Goal: Complete application form: Complete application form

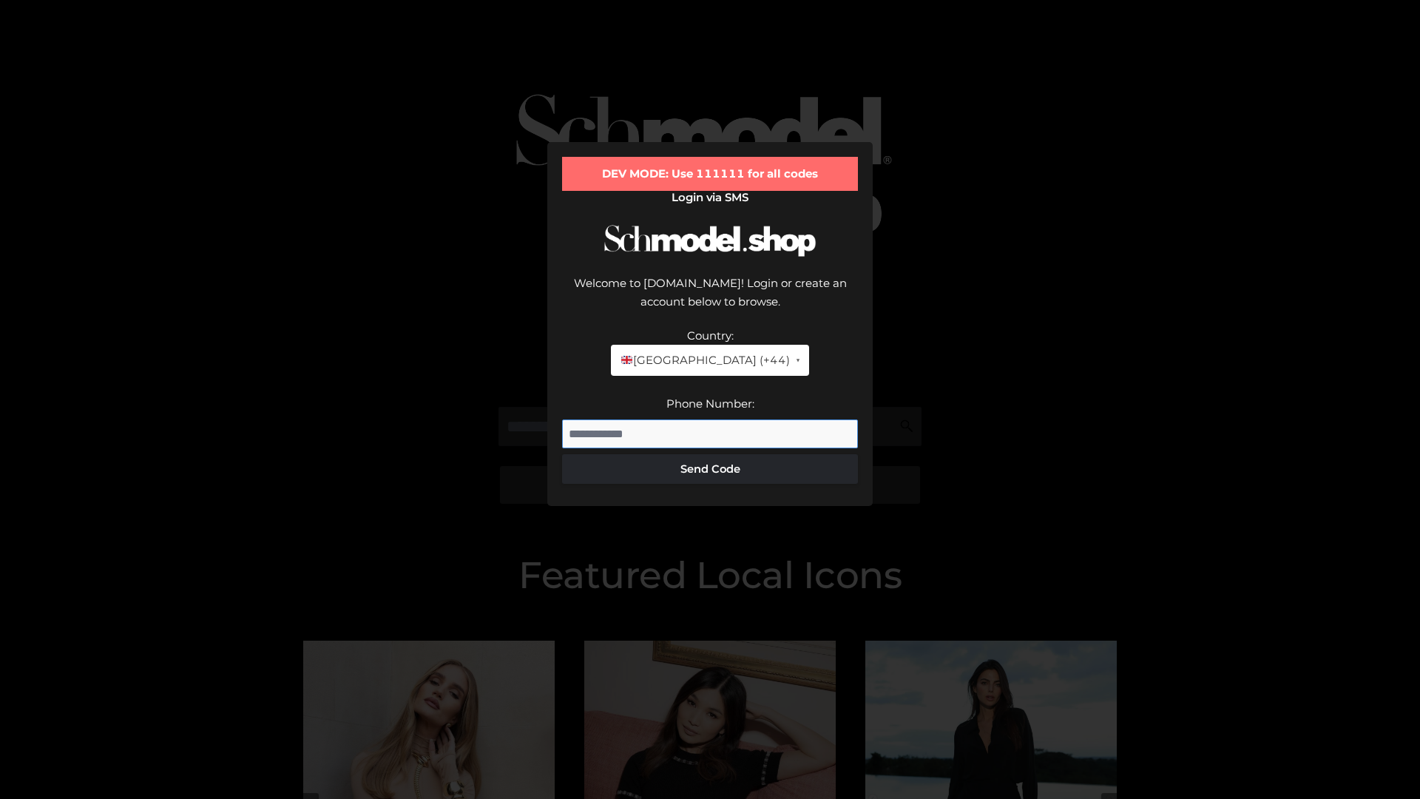
click at [710, 419] on input "Phone Number:" at bounding box center [710, 434] width 296 height 30
type input "**********"
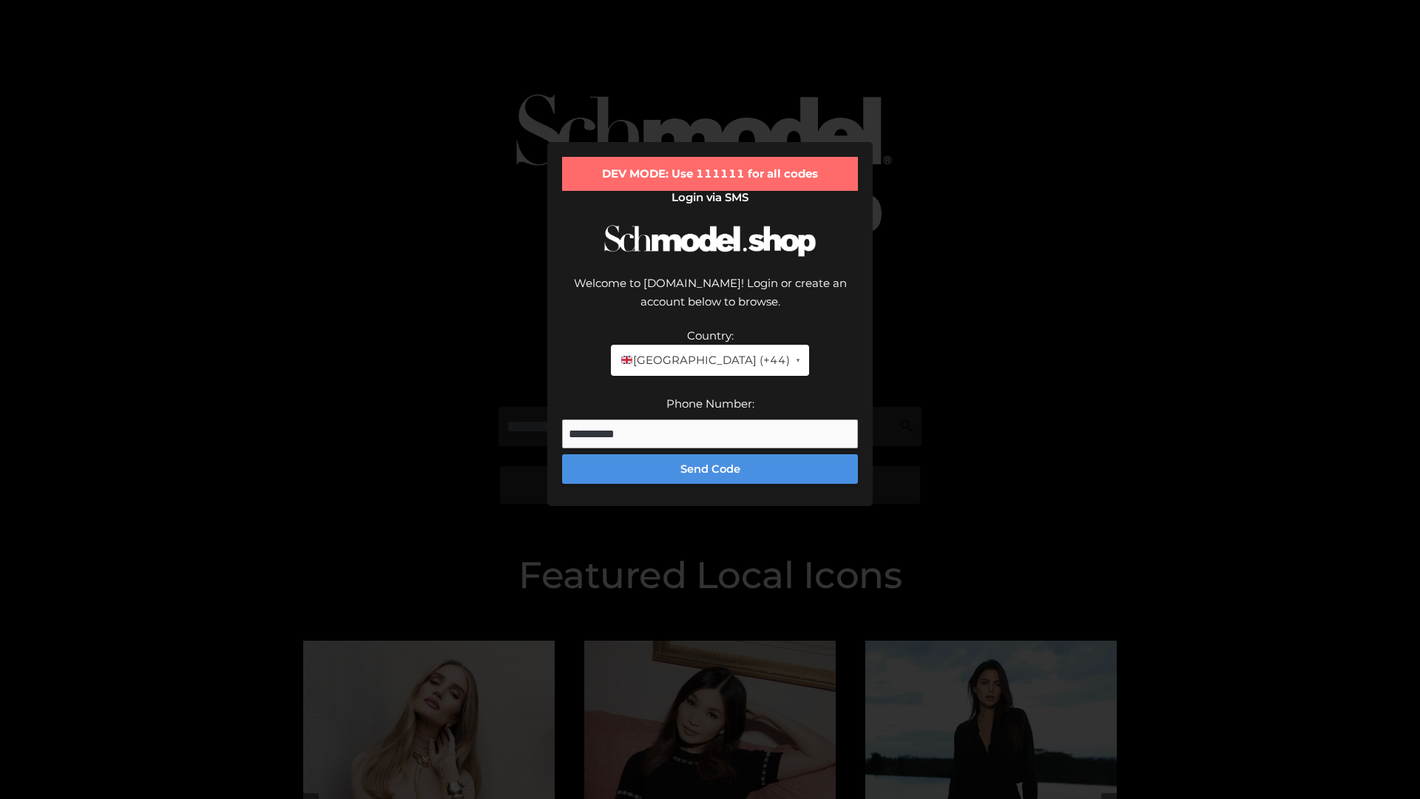
click at [710, 454] on button "Send Code" at bounding box center [710, 469] width 296 height 30
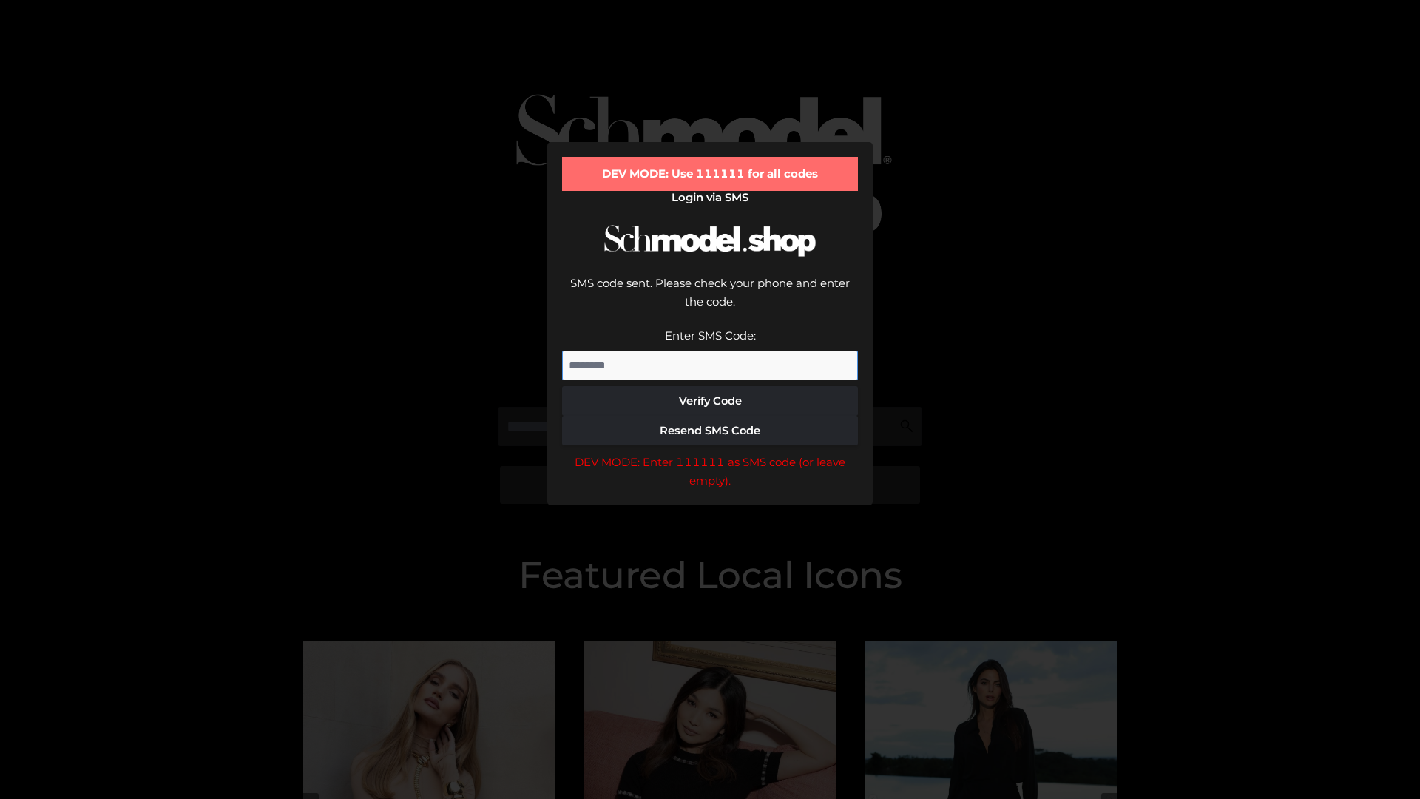
click at [710, 351] on input "Enter SMS Code:" at bounding box center [710, 366] width 296 height 30
type input "******"
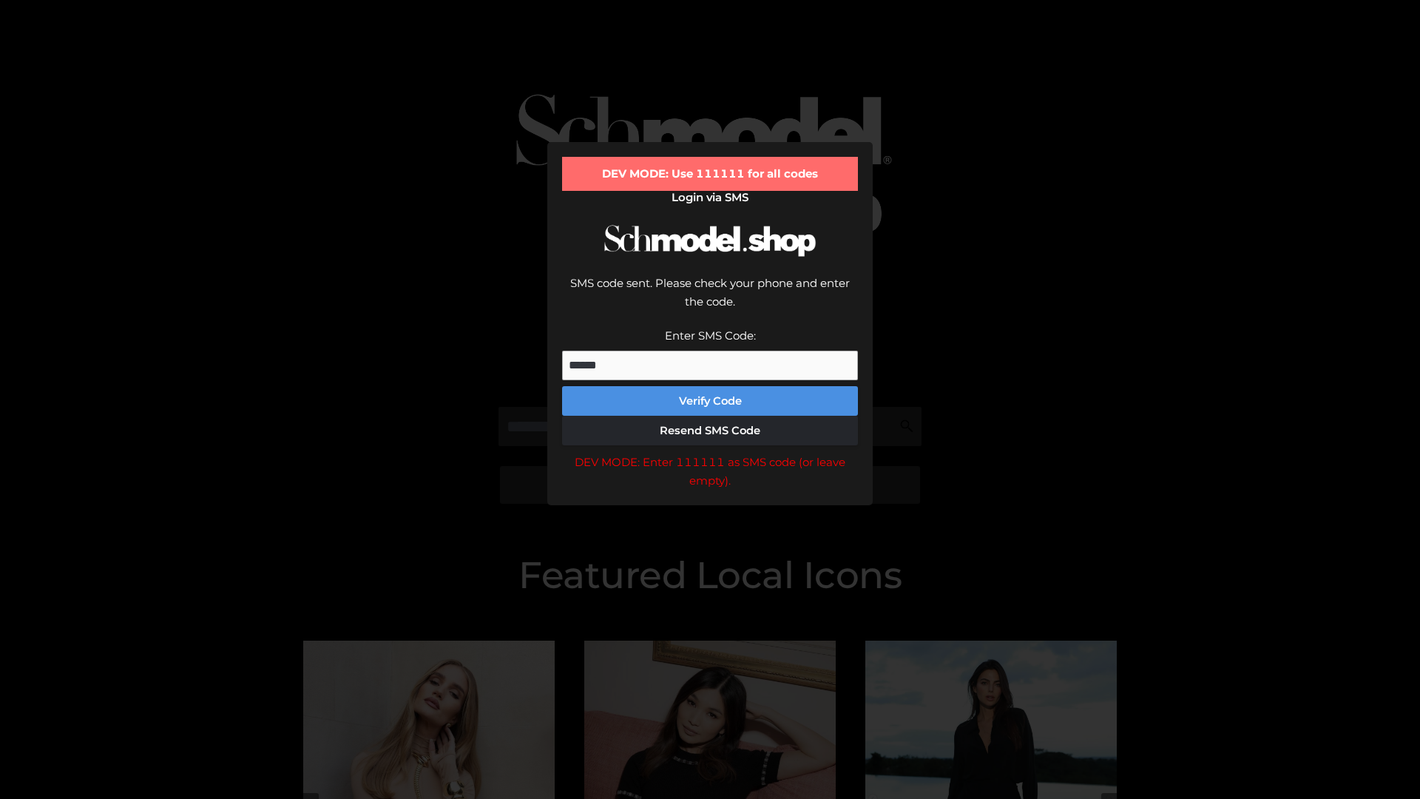
click at [710, 386] on button "Verify Code" at bounding box center [710, 401] width 296 height 30
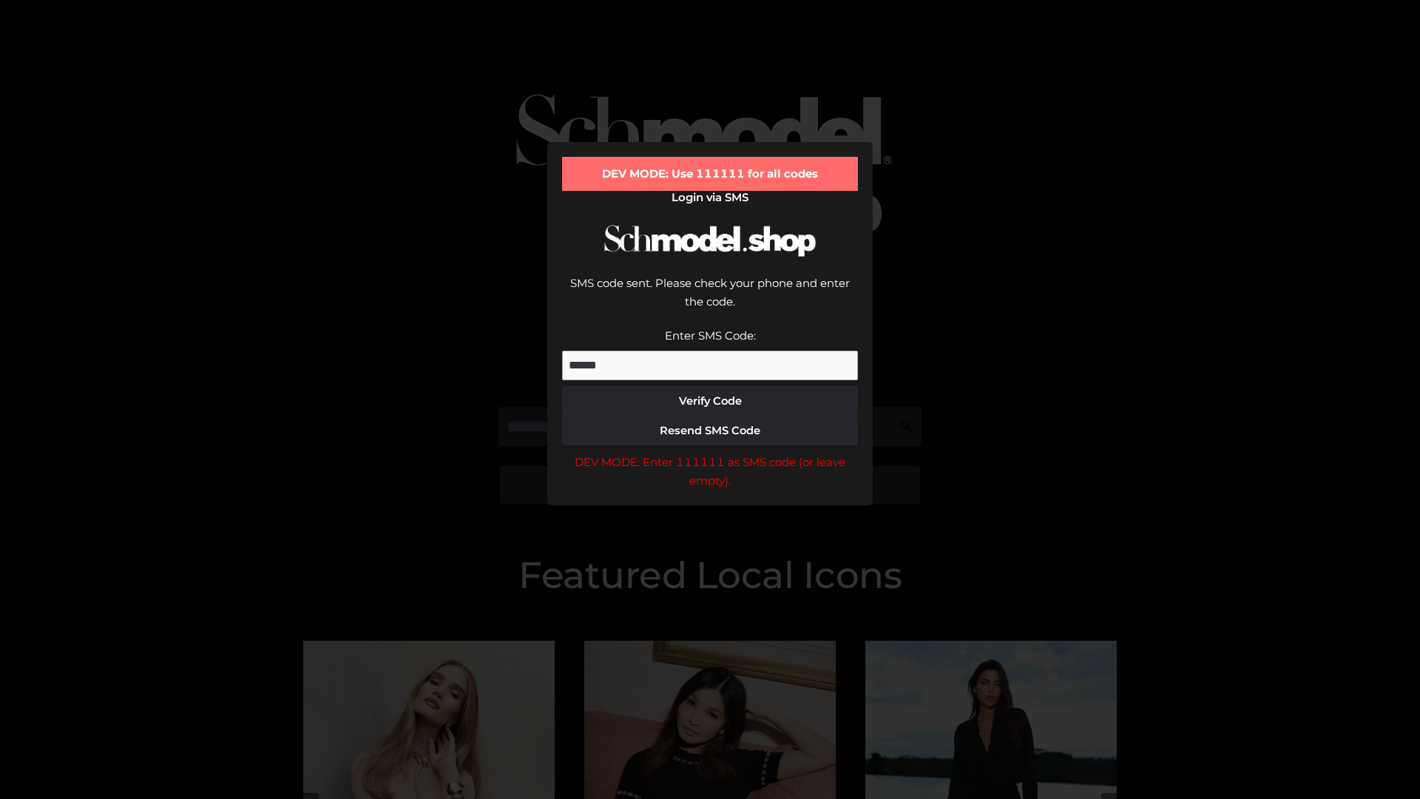
click at [710, 453] on div "DEV MODE: Enter 111111 as SMS code (or leave empty)." at bounding box center [710, 472] width 296 height 38
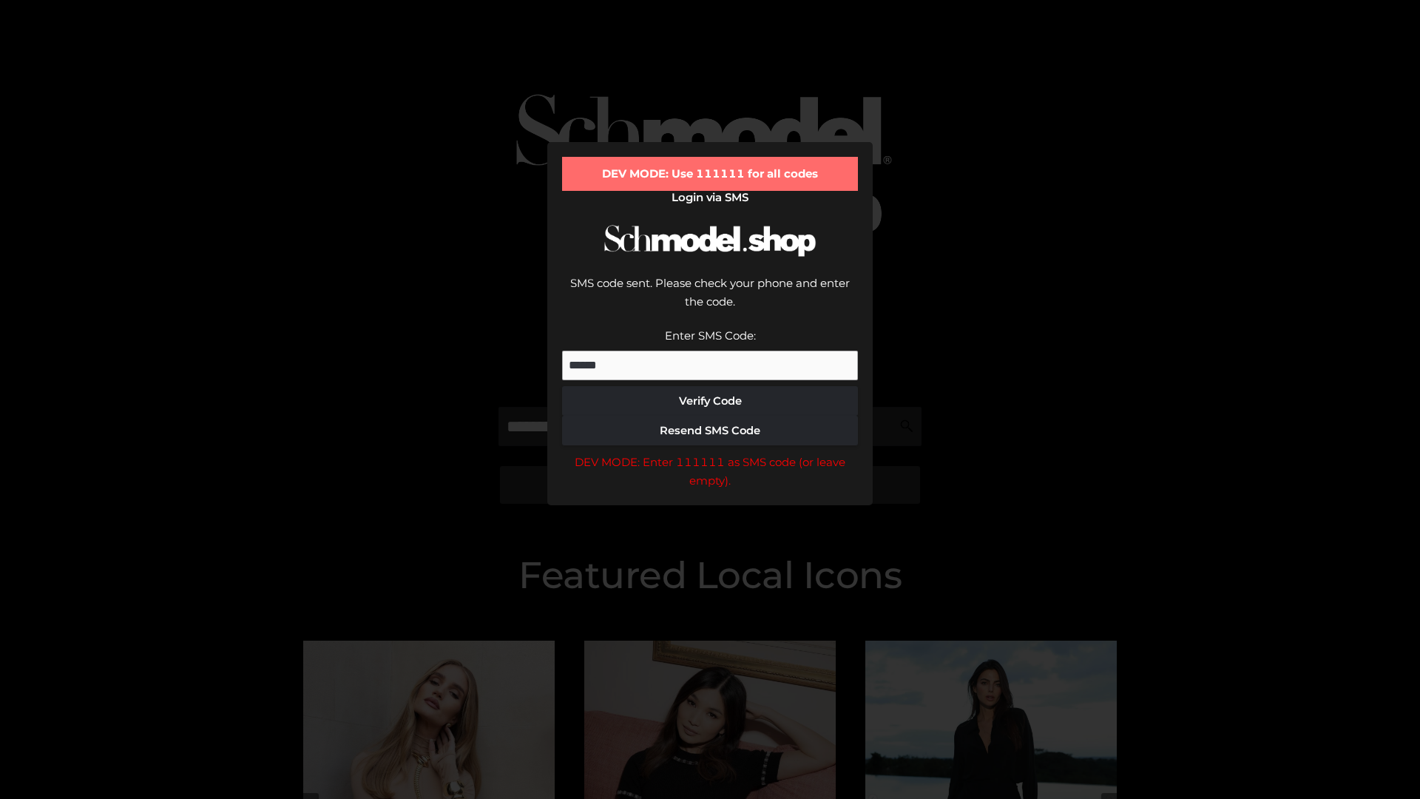
click at [710, 453] on div "DEV MODE: Enter 111111 as SMS code (or leave empty)." at bounding box center [710, 472] width 296 height 38
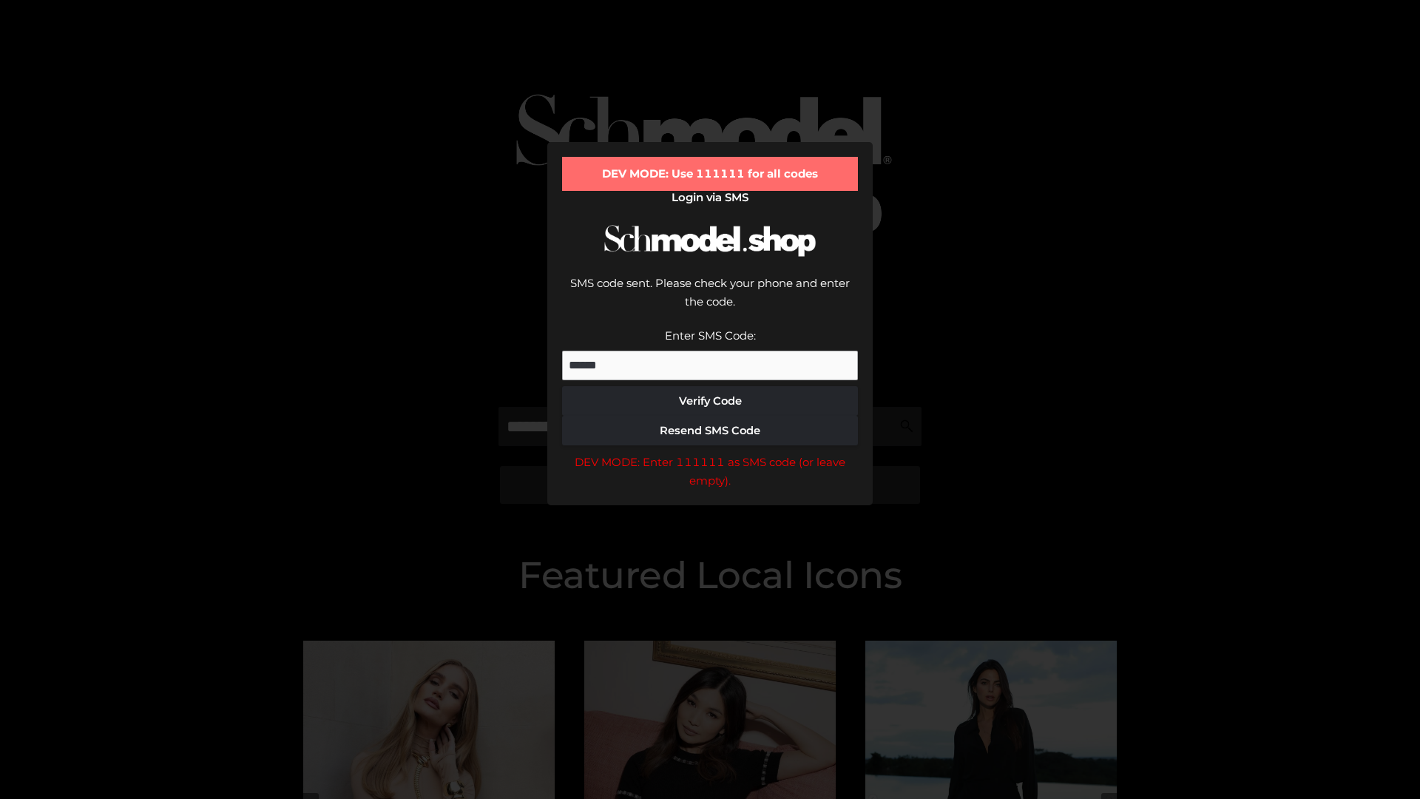
click at [710, 453] on div "DEV MODE: Enter 111111 as SMS code (or leave empty)." at bounding box center [710, 472] width 296 height 38
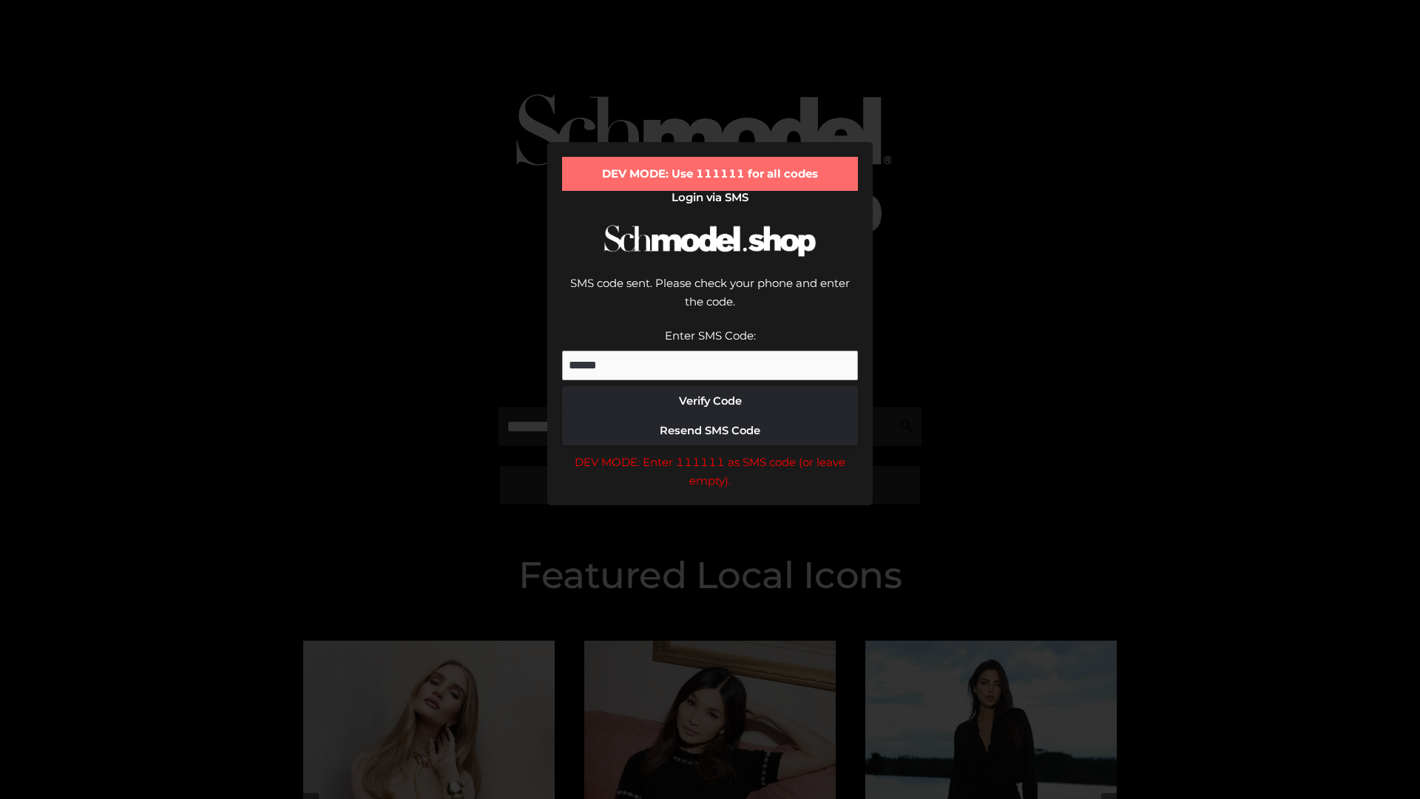
click at [710, 453] on div "DEV MODE: Enter 111111 as SMS code (or leave empty)." at bounding box center [710, 472] width 296 height 38
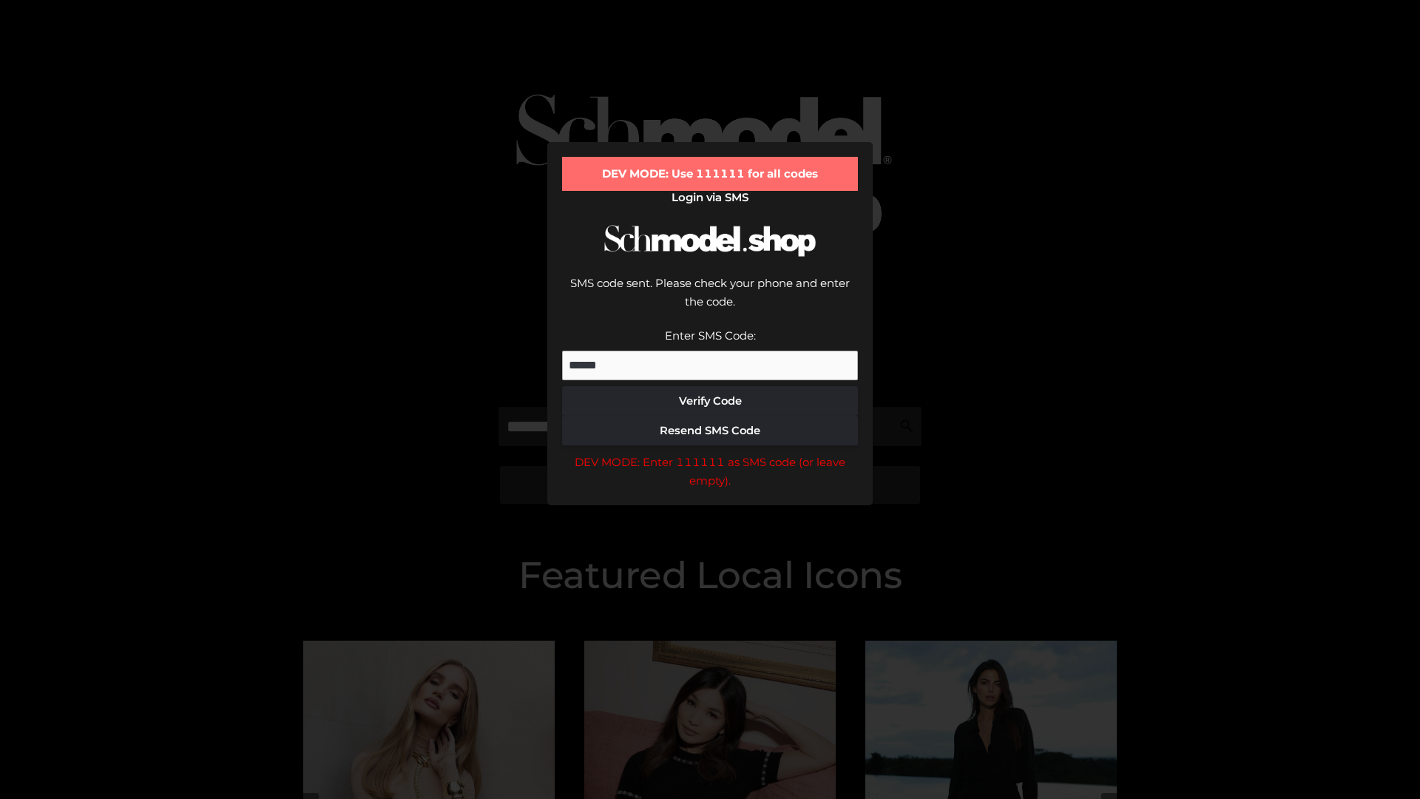
click at [710, 453] on div "DEV MODE: Enter 111111 as SMS code (or leave empty)." at bounding box center [710, 472] width 296 height 38
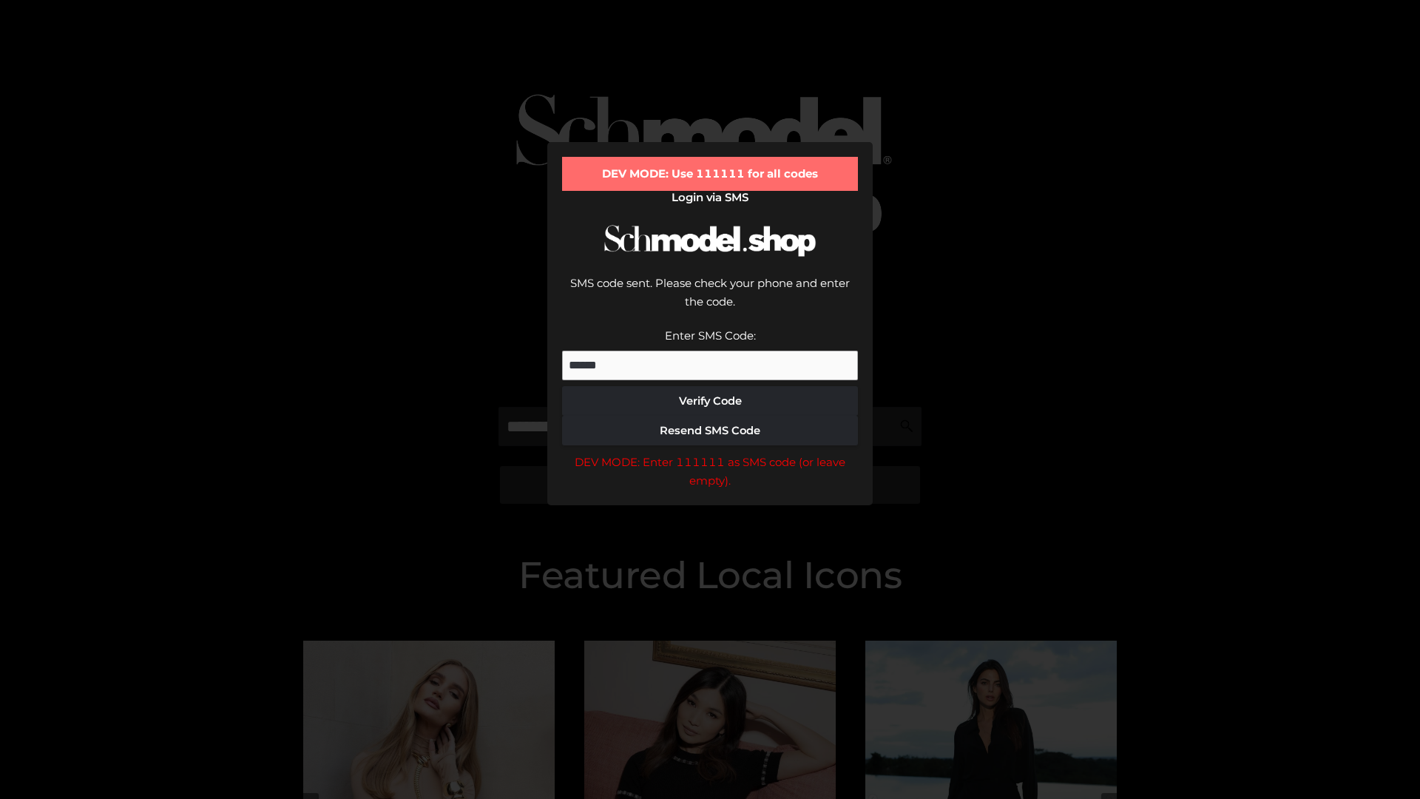
click at [710, 453] on div "DEV MODE: Enter 111111 as SMS code (or leave empty)." at bounding box center [710, 472] width 296 height 38
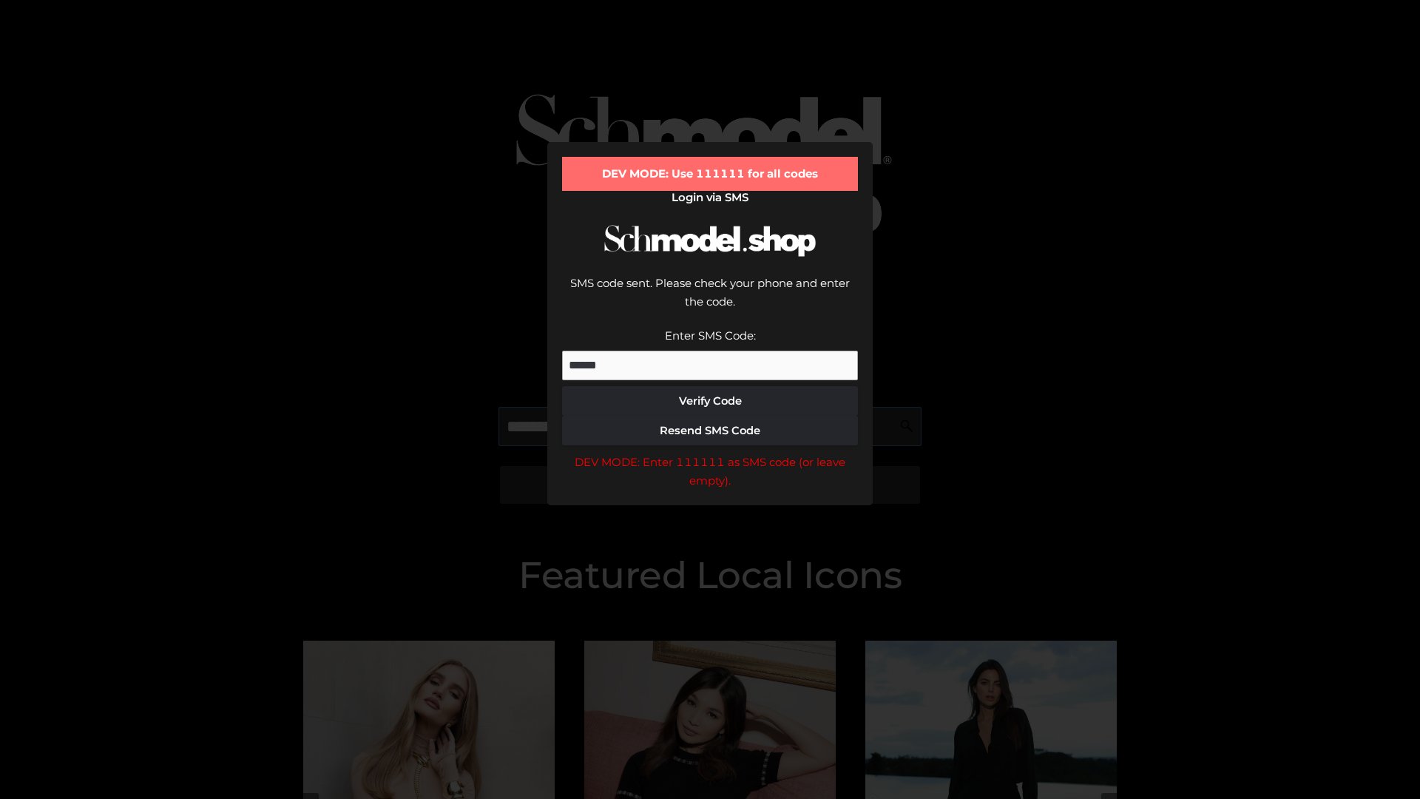
scroll to position [0, 76]
click at [710, 453] on div "DEV MODE: Enter 111111 as SMS code (or leave empty)." at bounding box center [710, 472] width 296 height 38
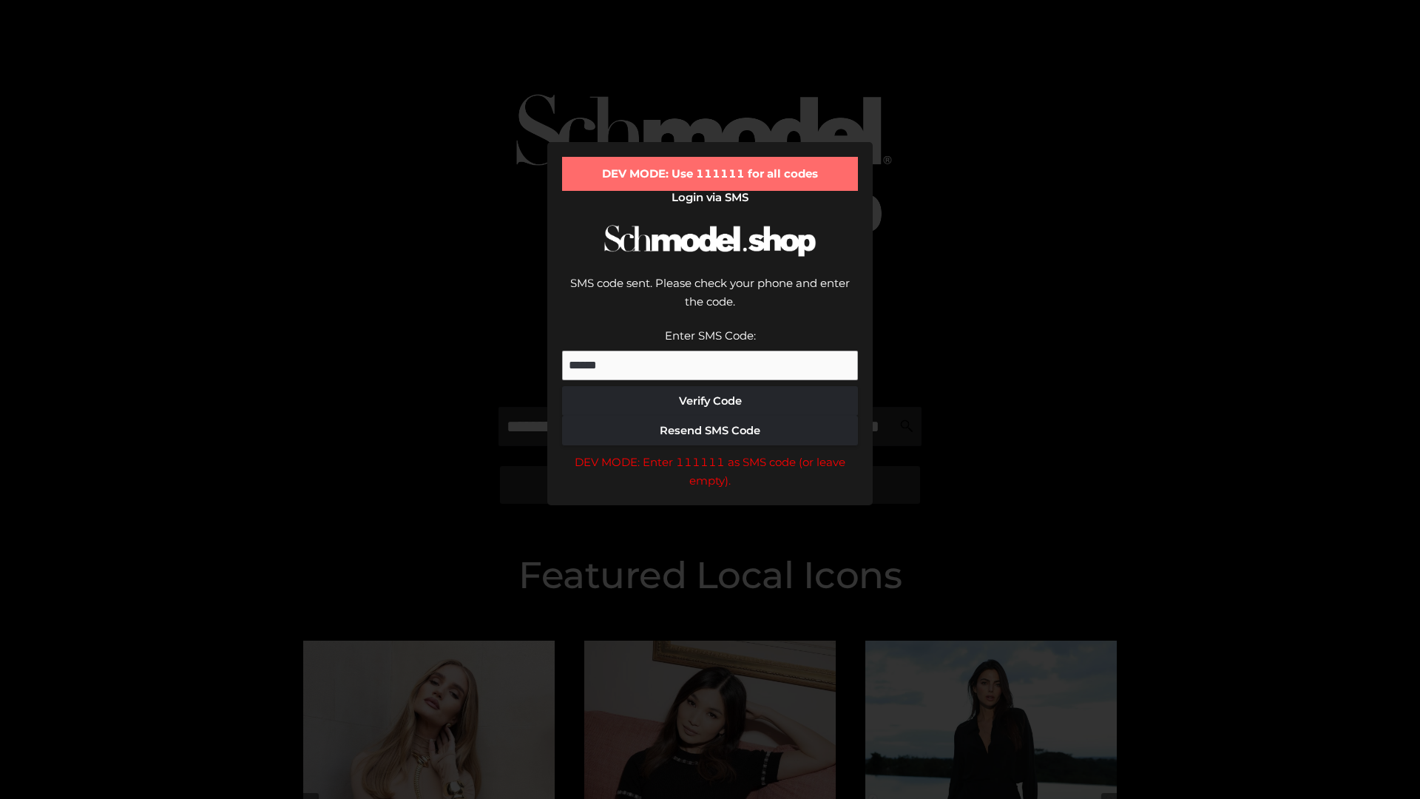
click at [710, 453] on div "DEV MODE: Enter 111111 as SMS code (or leave empty)." at bounding box center [710, 472] width 296 height 38
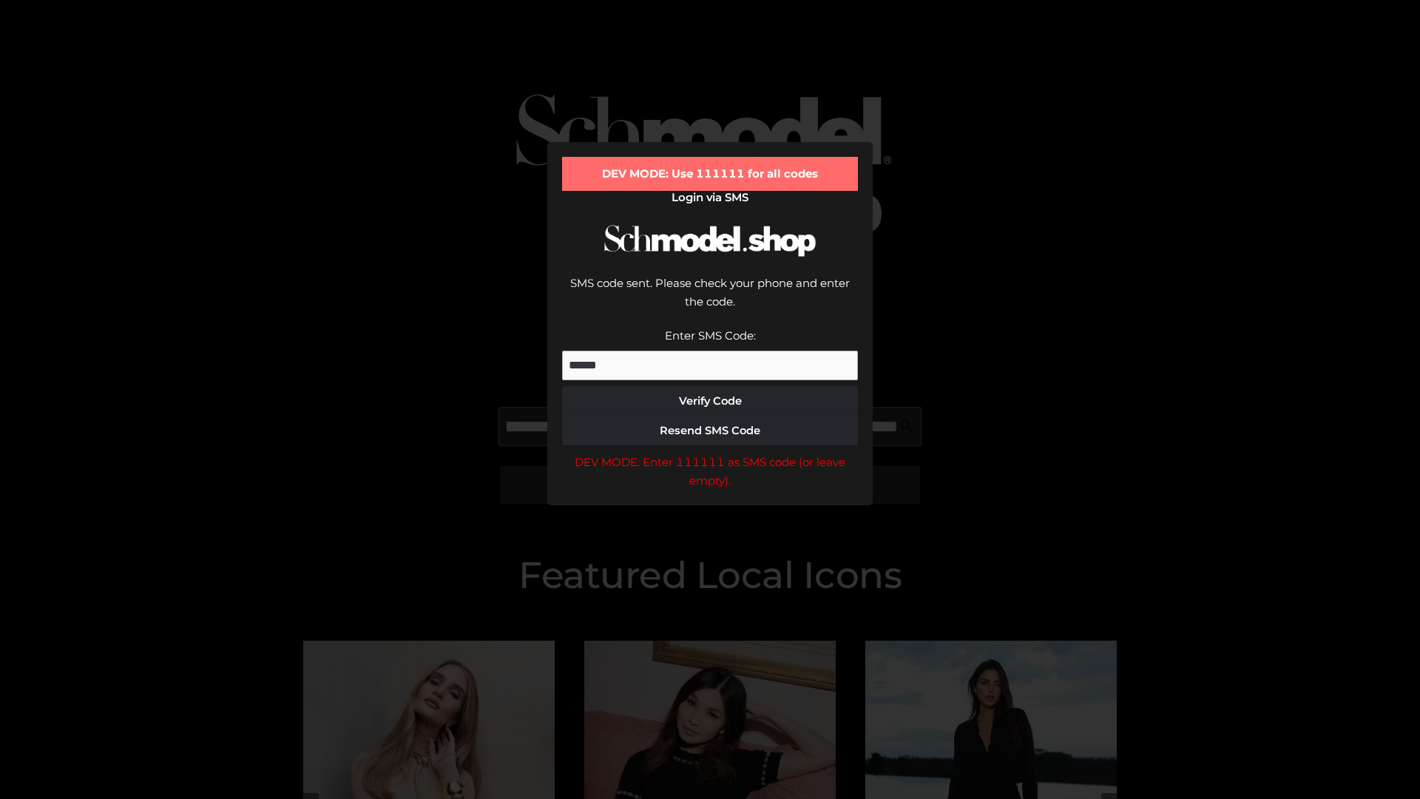
scroll to position [0, 161]
click at [710, 453] on div "DEV MODE: Enter 111111 as SMS code (or leave empty)." at bounding box center [710, 472] width 296 height 38
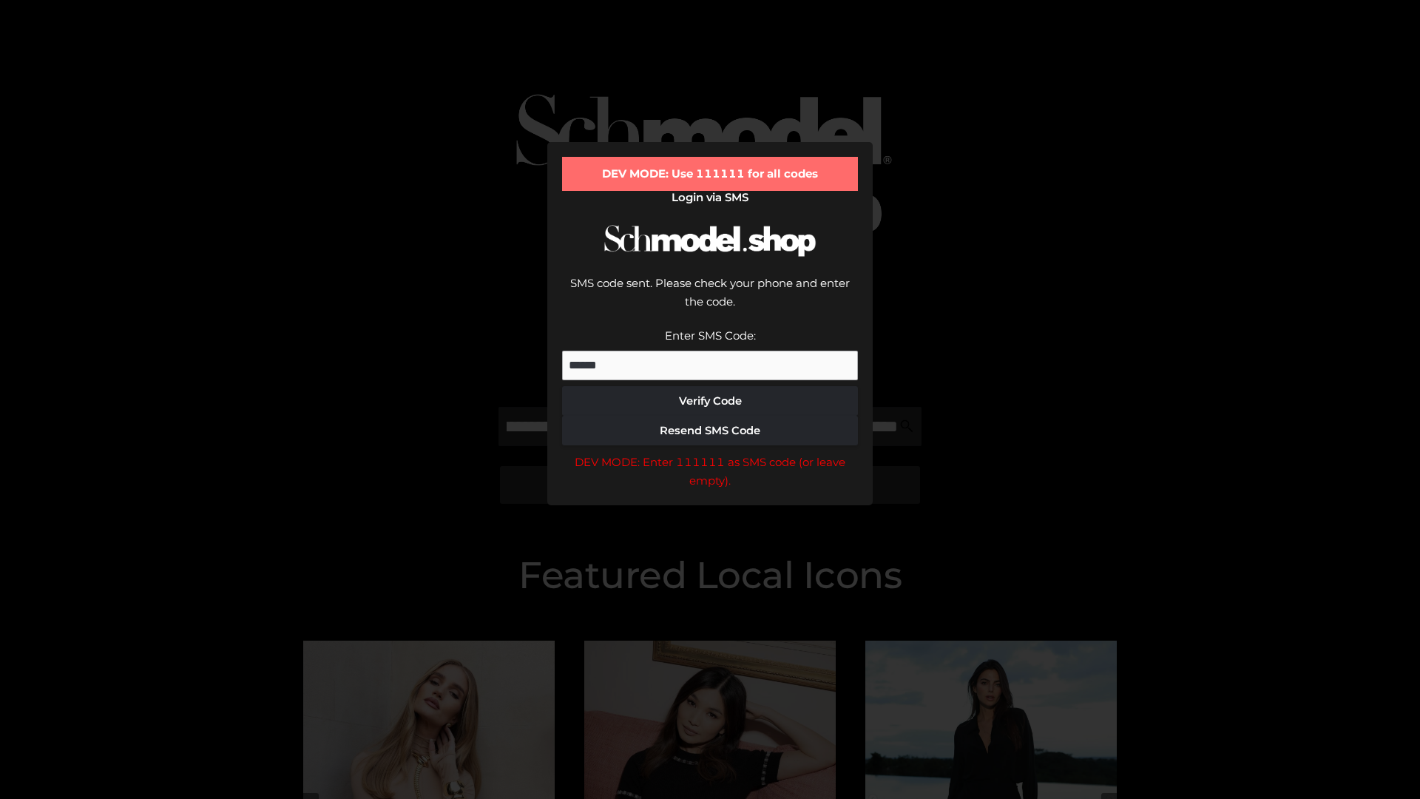
click at [710, 453] on div "DEV MODE: Enter 111111 as SMS code (or leave empty)." at bounding box center [710, 472] width 296 height 38
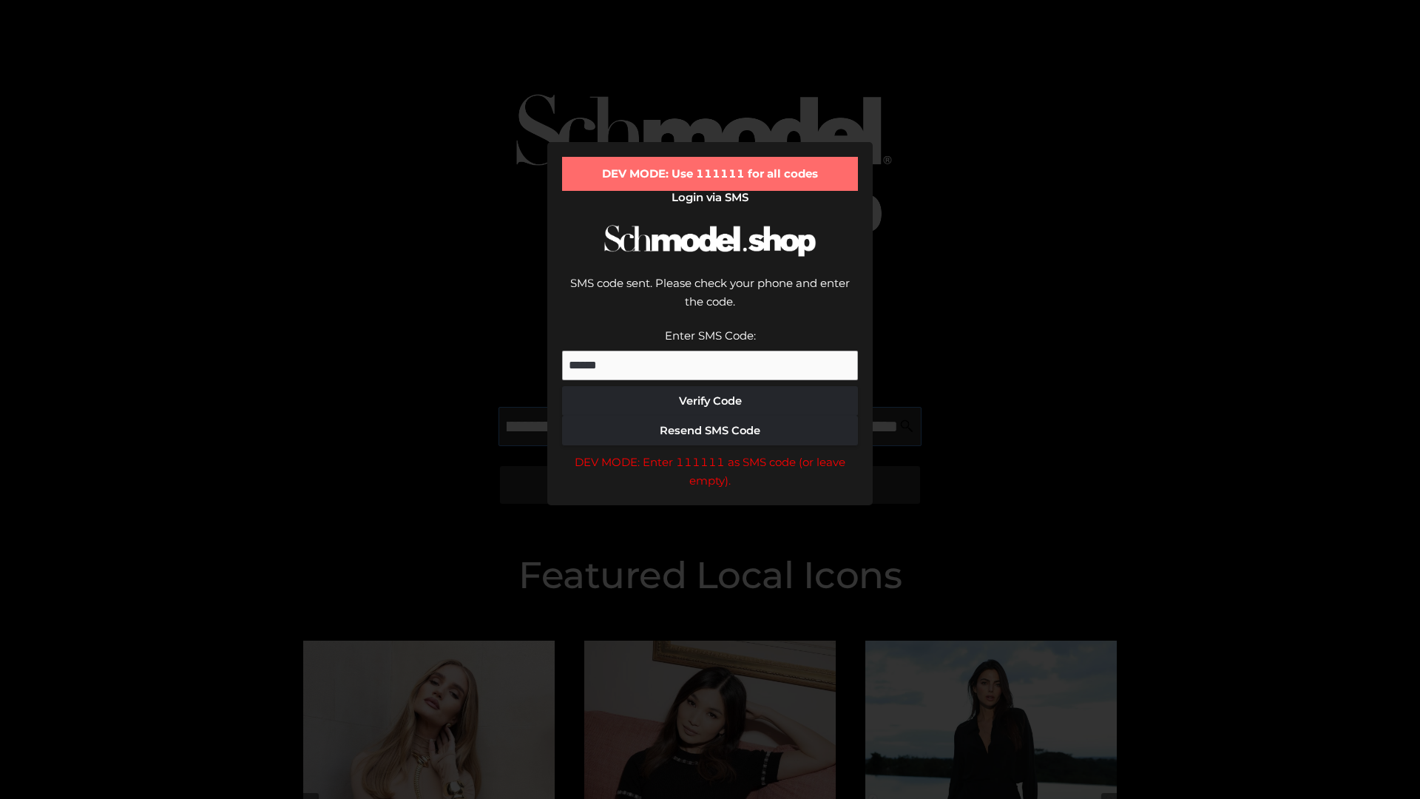
scroll to position [0, 251]
click at [710, 453] on div "DEV MODE: Enter 111111 as SMS code (or leave empty)." at bounding box center [710, 472] width 296 height 38
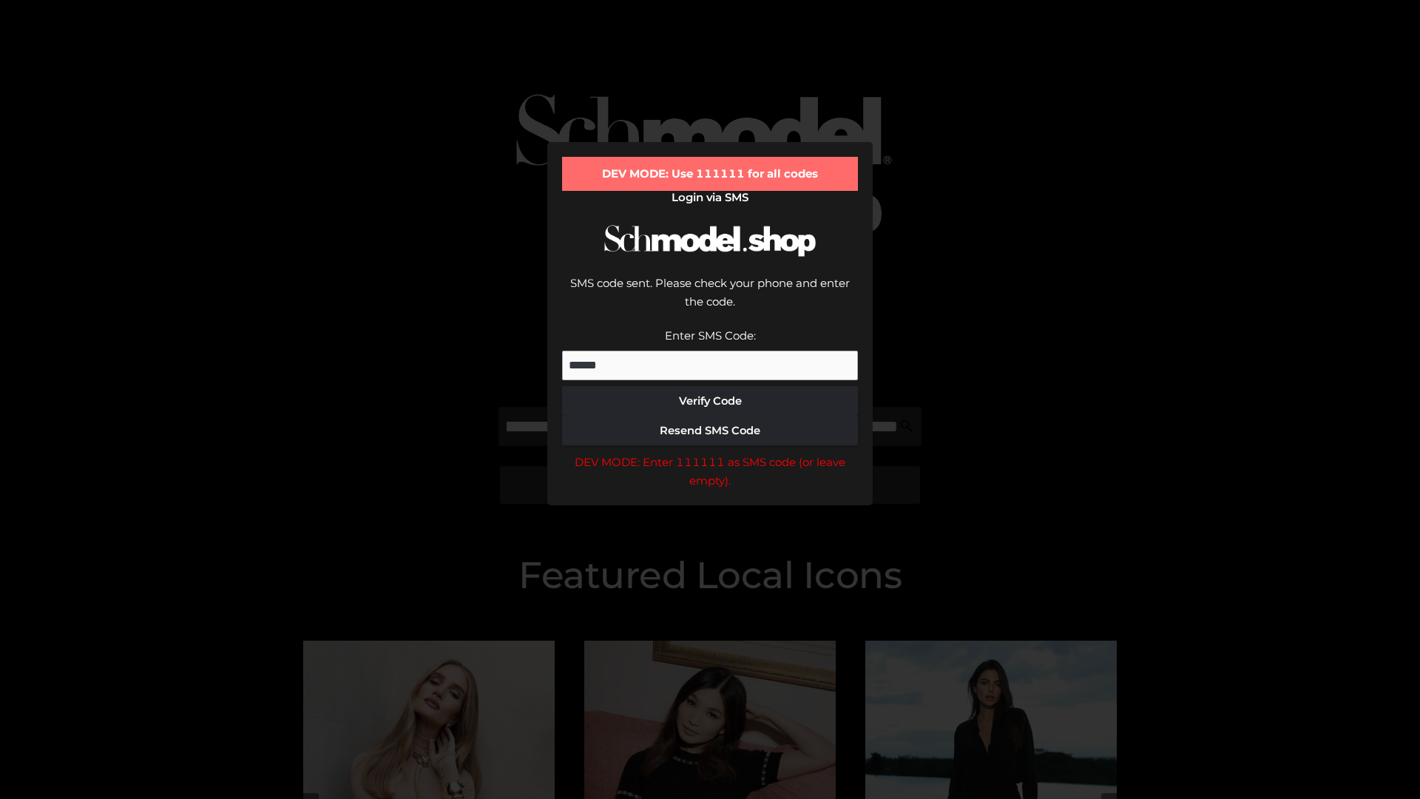
click at [710, 453] on div "DEV MODE: Enter 111111 as SMS code (or leave empty)." at bounding box center [710, 472] width 296 height 38
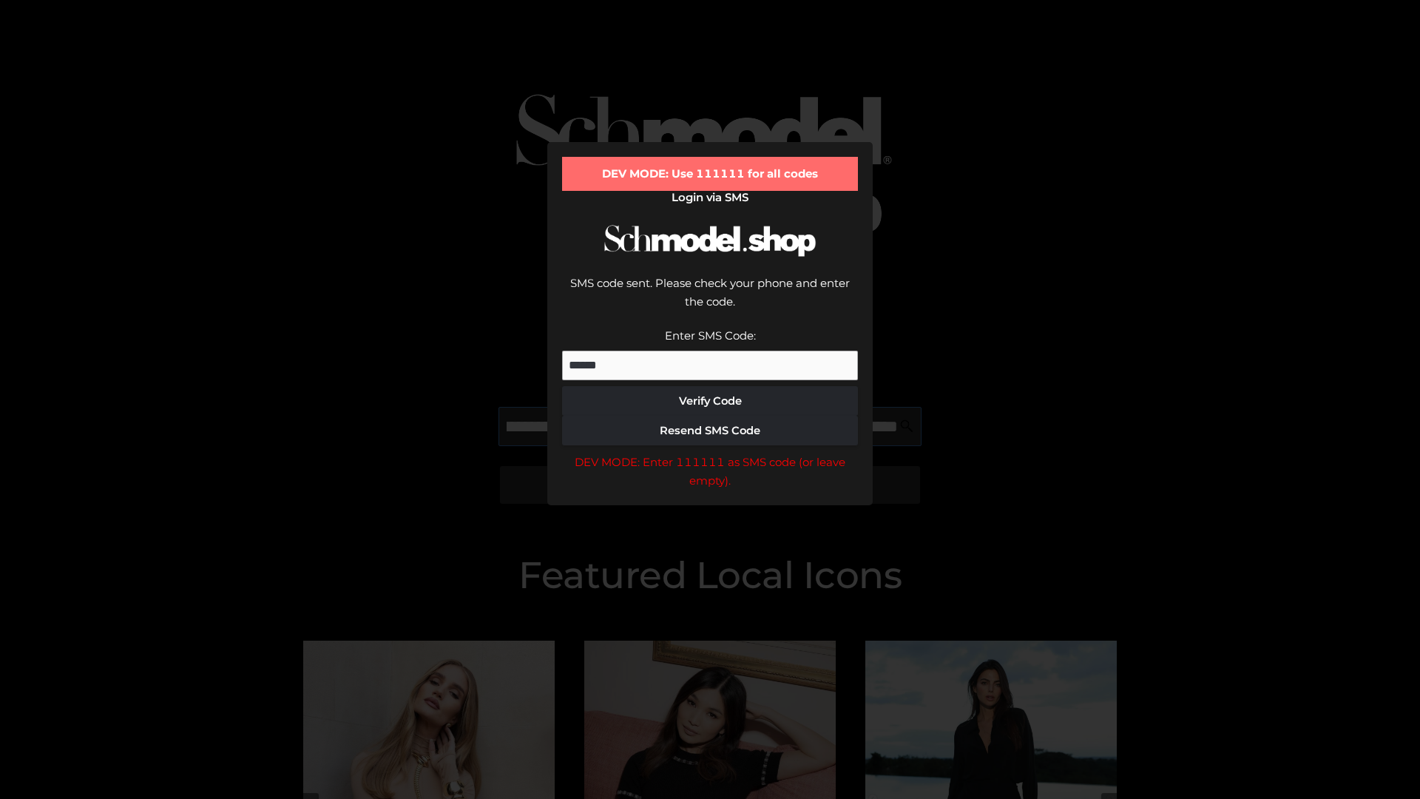
scroll to position [0, 344]
click at [710, 453] on div "DEV MODE: Enter 111111 as SMS code (or leave empty)." at bounding box center [710, 472] width 296 height 38
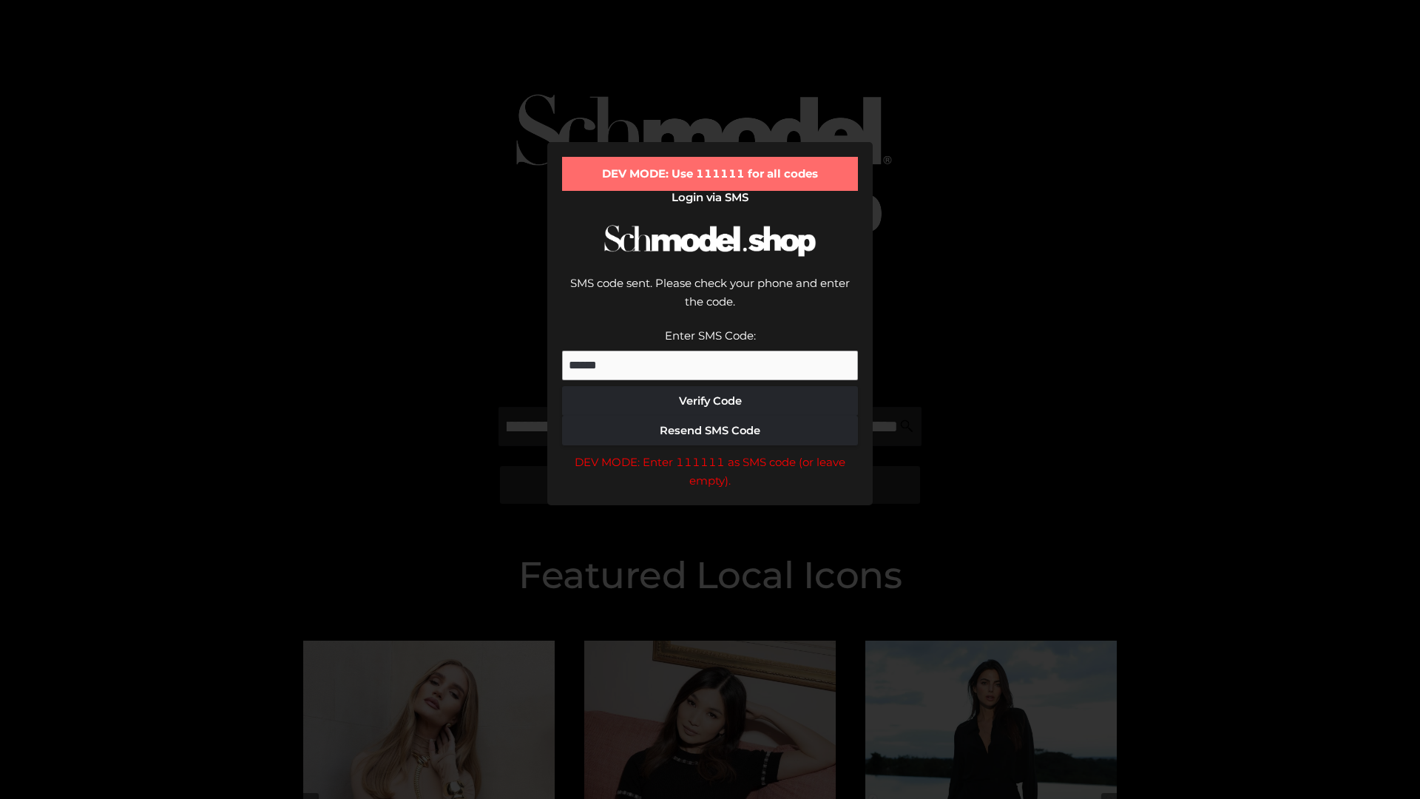
click at [710, 453] on div "DEV MODE: Enter 111111 as SMS code (or leave empty)." at bounding box center [710, 472] width 296 height 38
type input "**********"
